Goal: Use online tool/utility: Utilize a website feature to perform a specific function

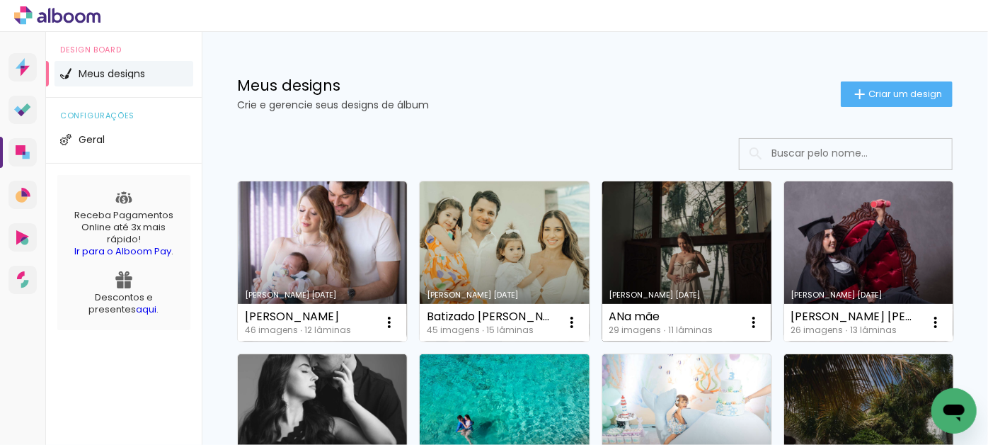
scroll to position [64, 0]
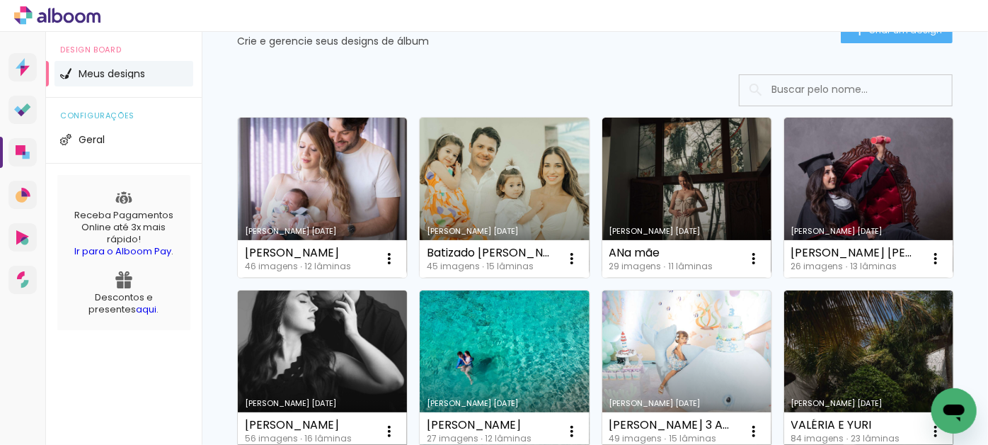
click at [407, 343] on link "Criado em [DATE]" at bounding box center [322, 370] width 169 height 160
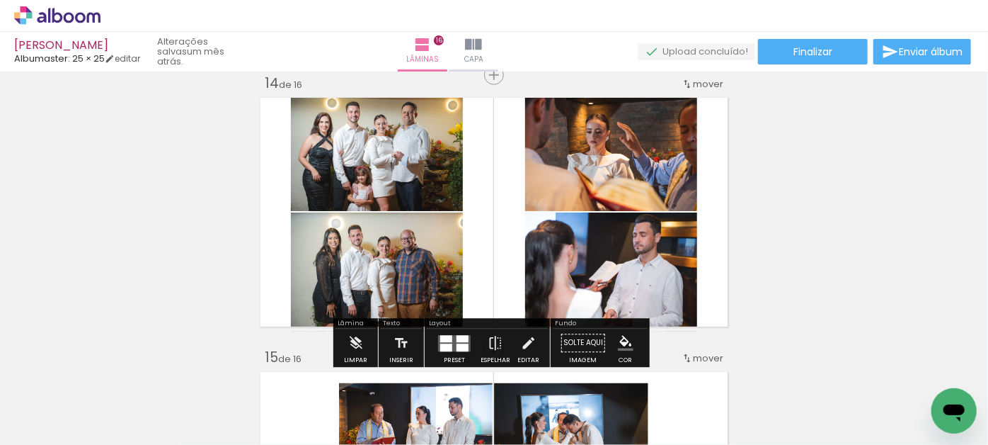
scroll to position [3603, 0]
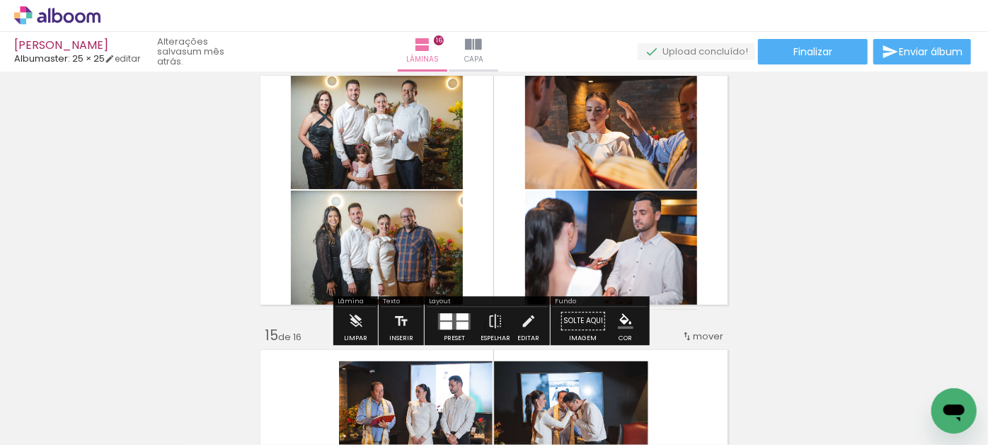
click at [447, 321] on div at bounding box center [446, 325] width 12 height 8
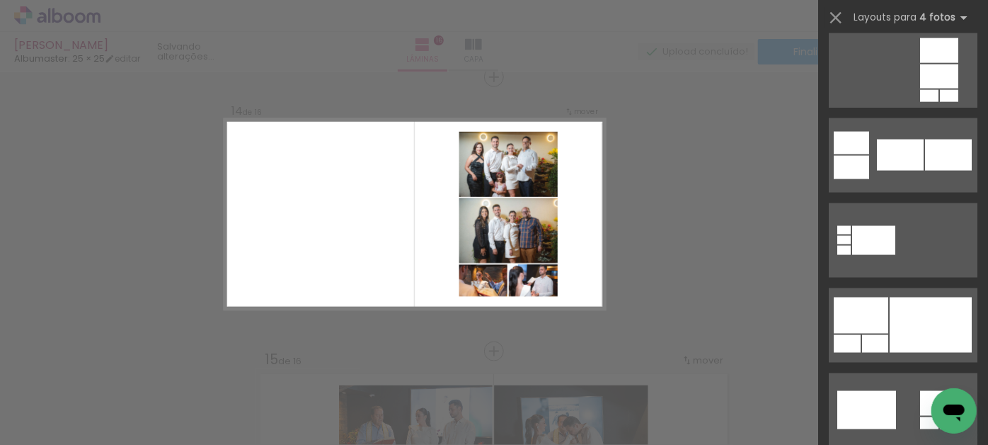
scroll to position [3511, 0]
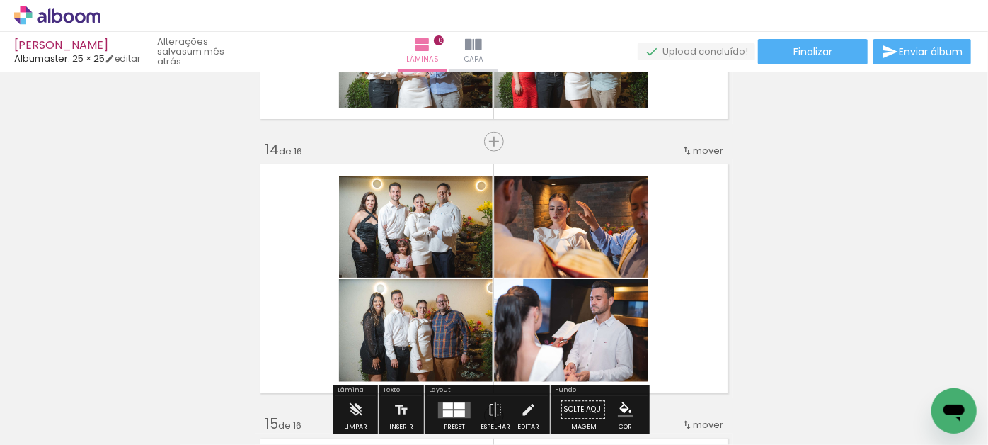
scroll to position [3644, 0]
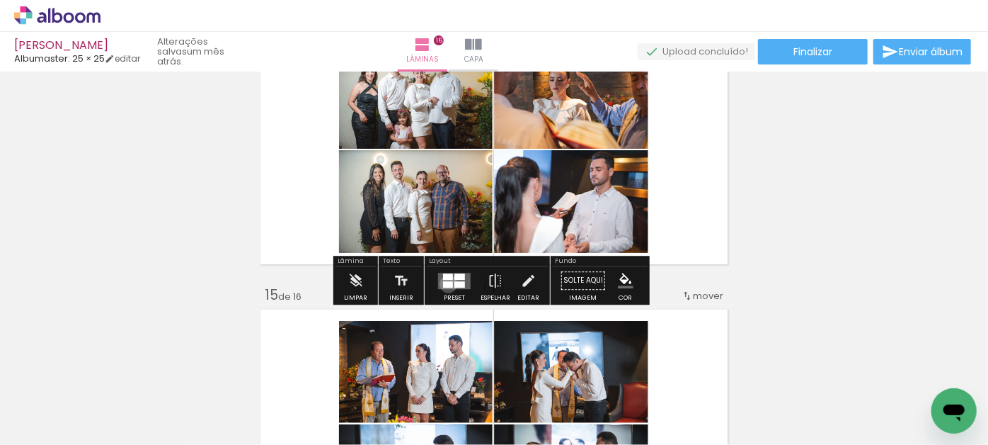
click at [445, 283] on div at bounding box center [448, 284] width 10 height 6
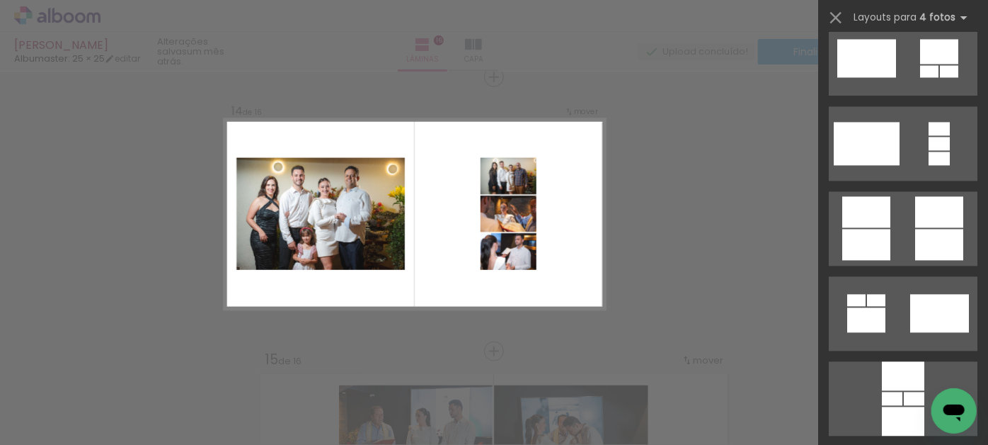
scroll to position [4211, 0]
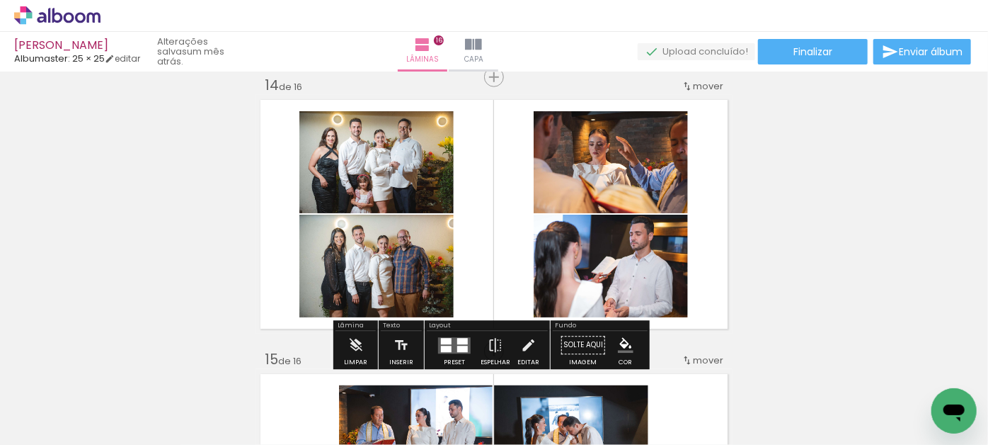
click at [452, 339] on quentale-layouter at bounding box center [454, 345] width 33 height 16
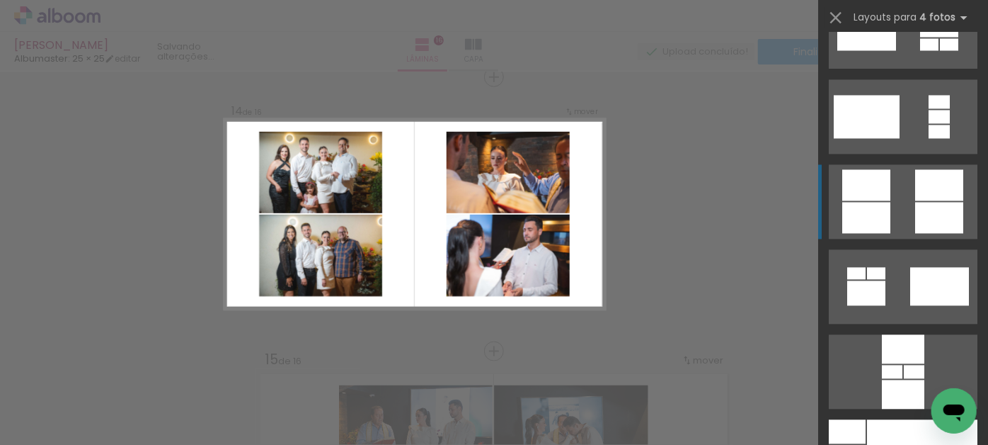
scroll to position [4333, 0]
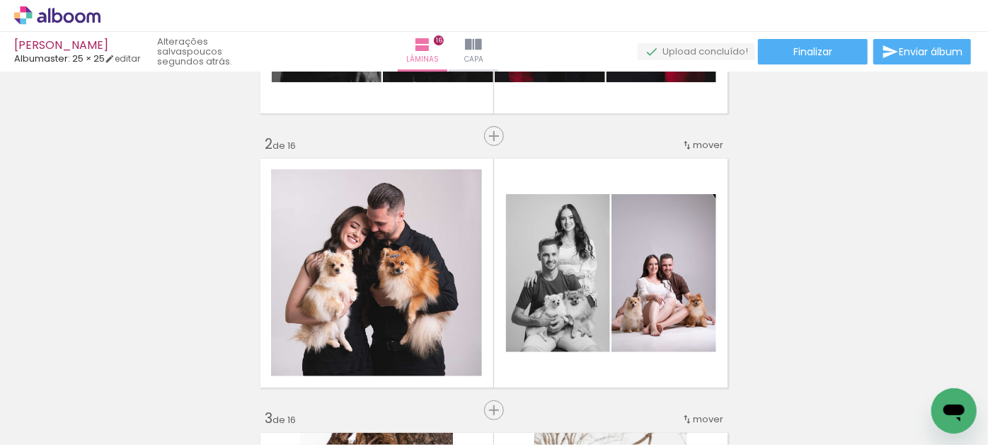
scroll to position [0, 0]
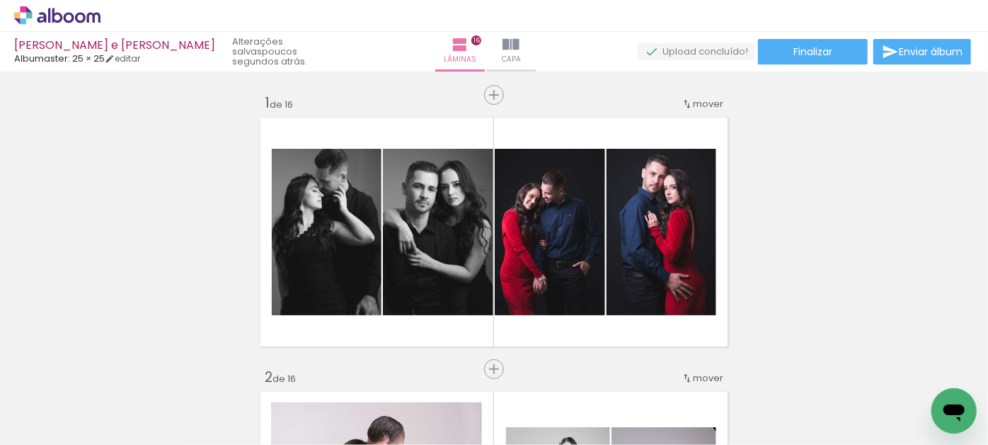
scroll to position [4333, 0]
